Goal: Task Accomplishment & Management: Complete application form

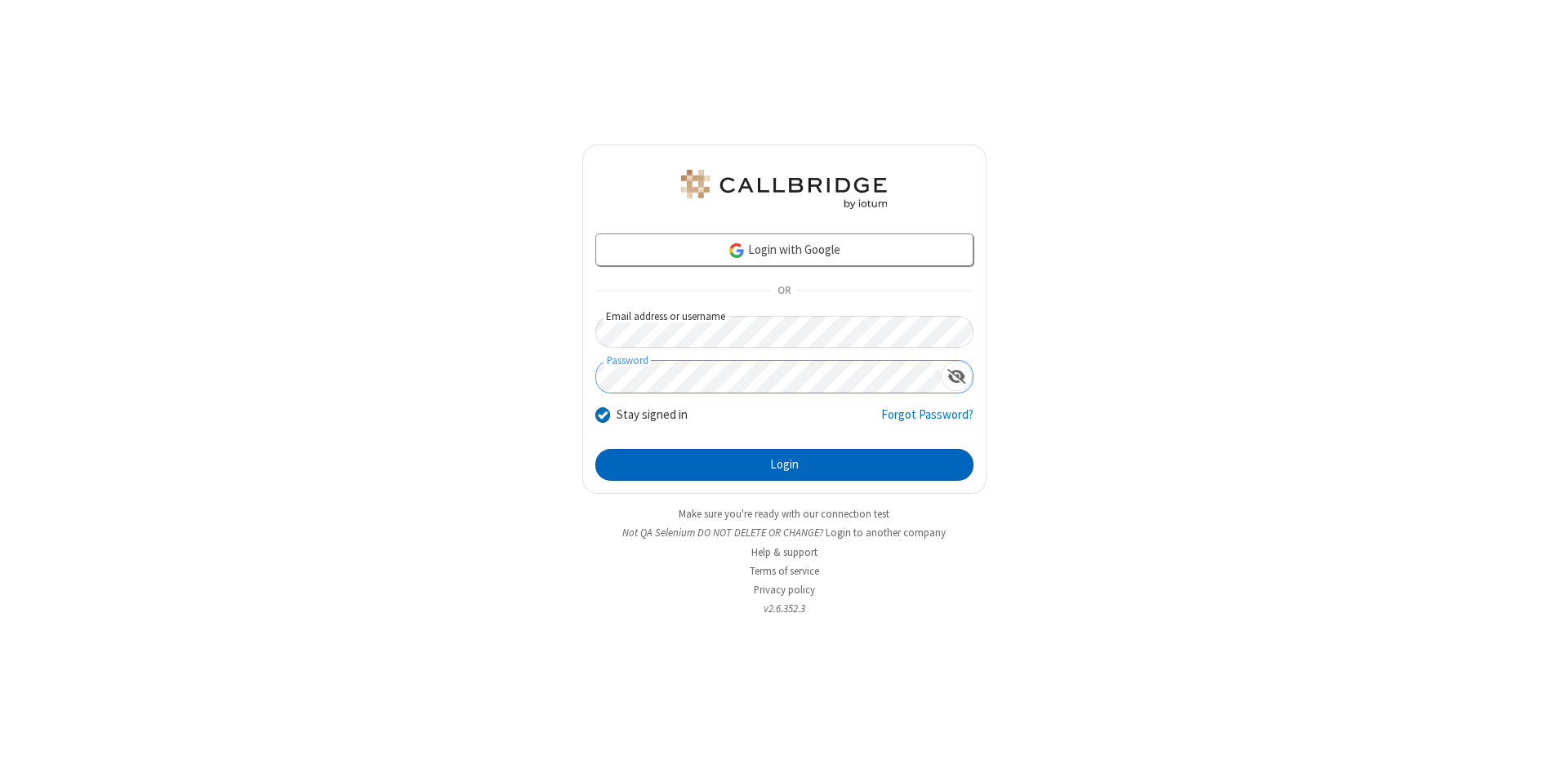
click at [784, 466] on button "Login" at bounding box center [784, 465] width 378 height 33
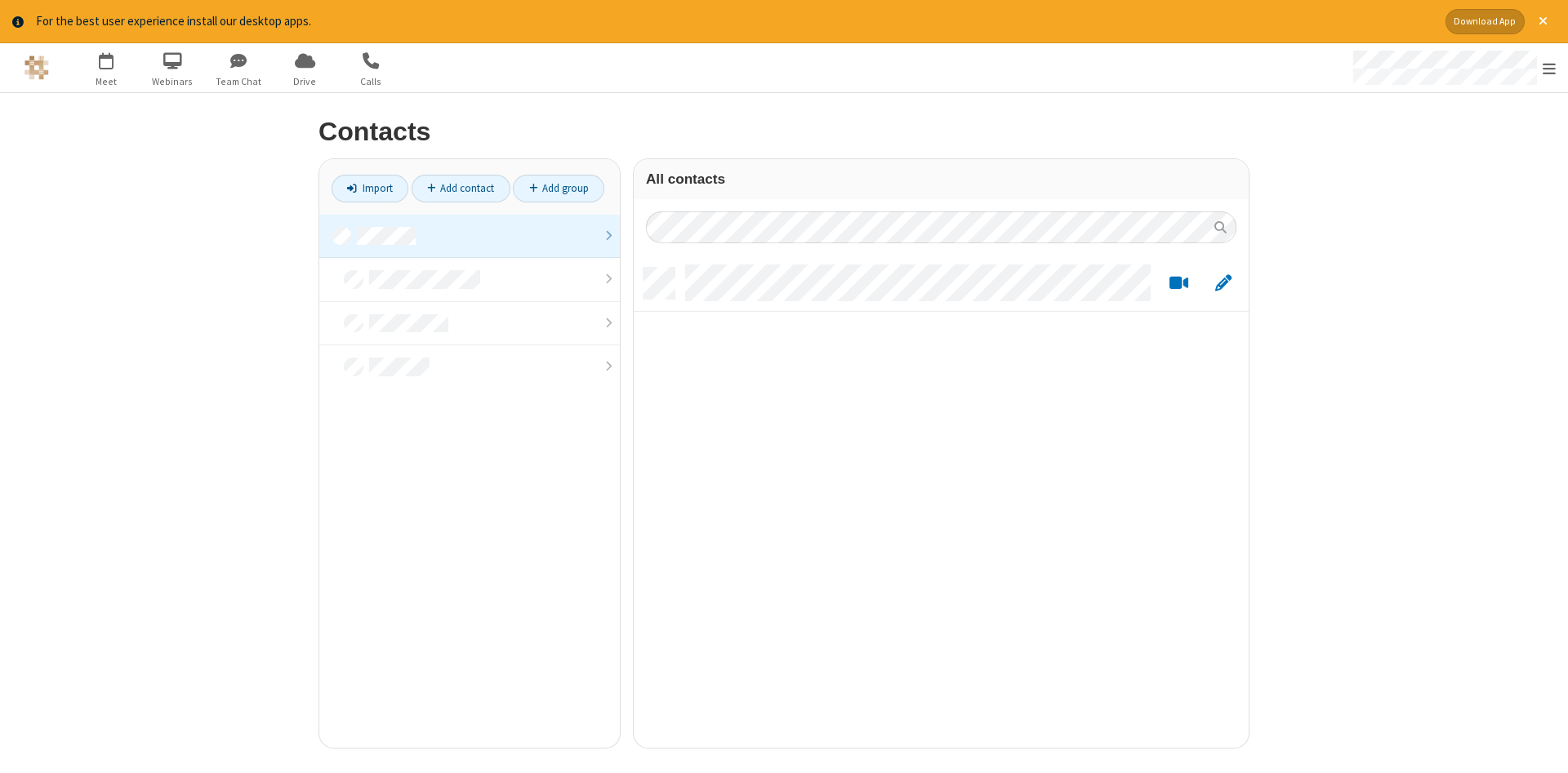
click at [469, 236] on link at bounding box center [469, 237] width 300 height 44
click at [460, 187] on link "Add contact" at bounding box center [460, 188] width 99 height 28
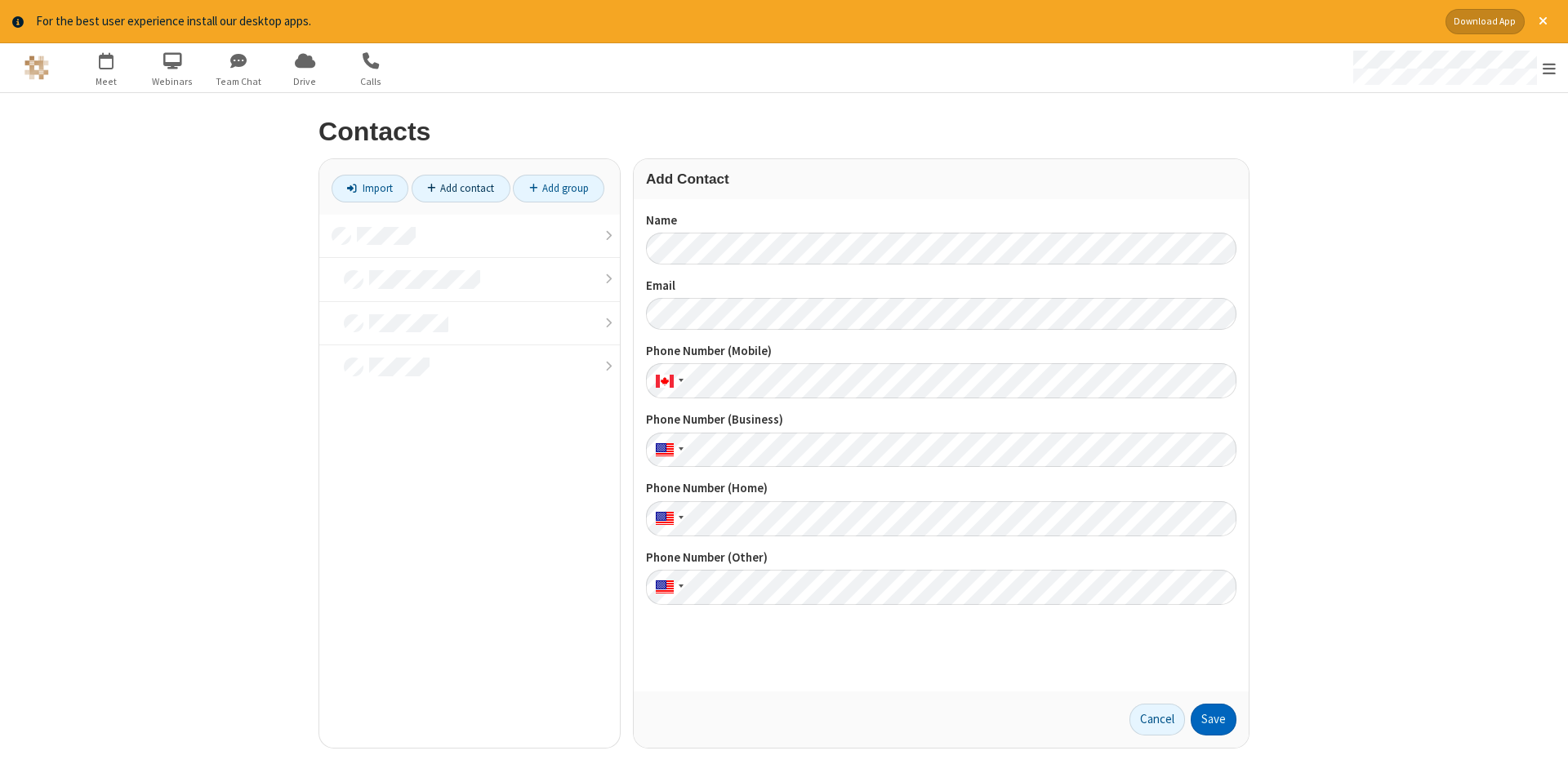
click at [1213, 720] on button "Save" at bounding box center [1213, 720] width 45 height 33
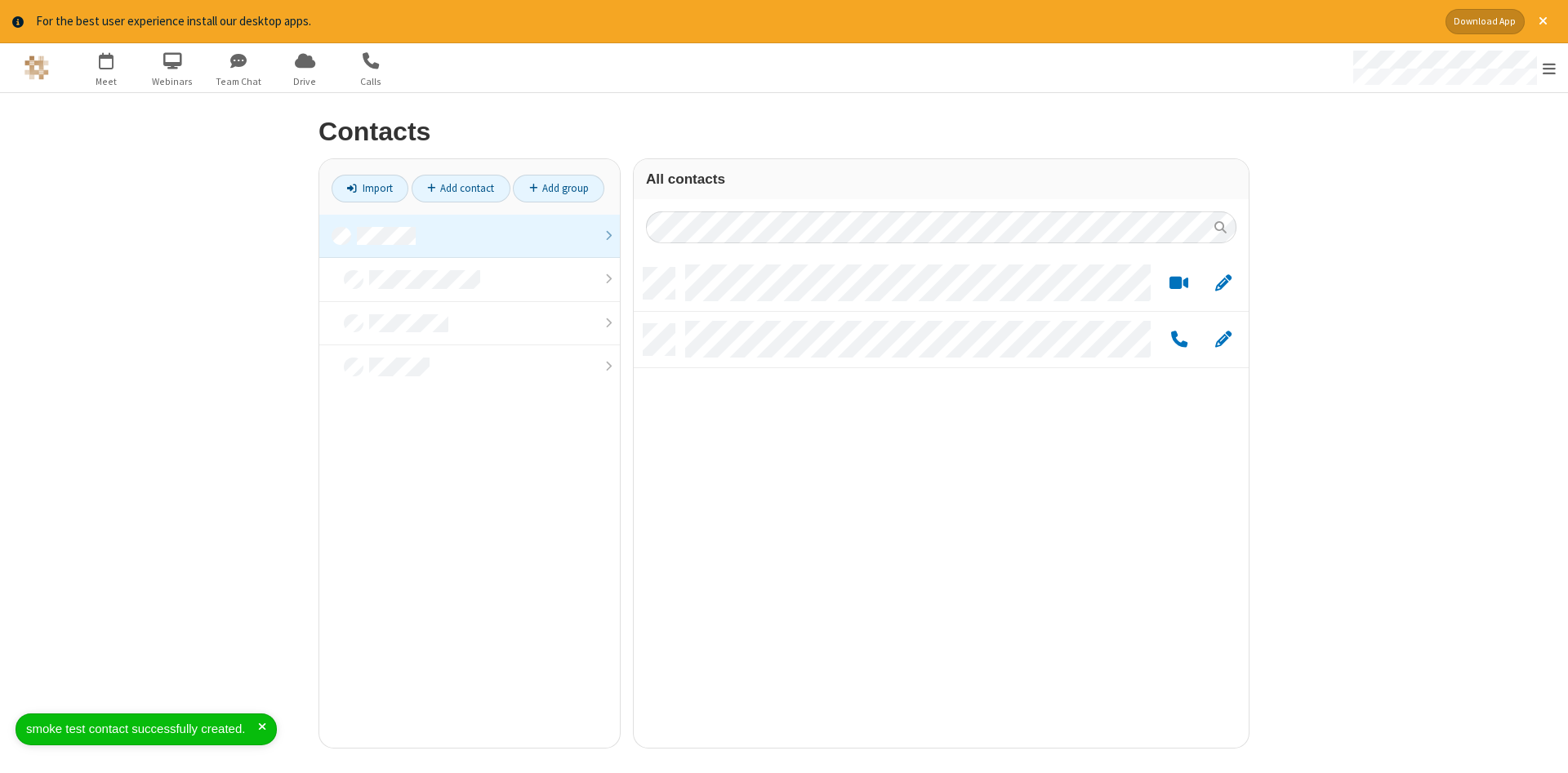
scroll to position [492, 615]
